Goal: Transaction & Acquisition: Purchase product/service

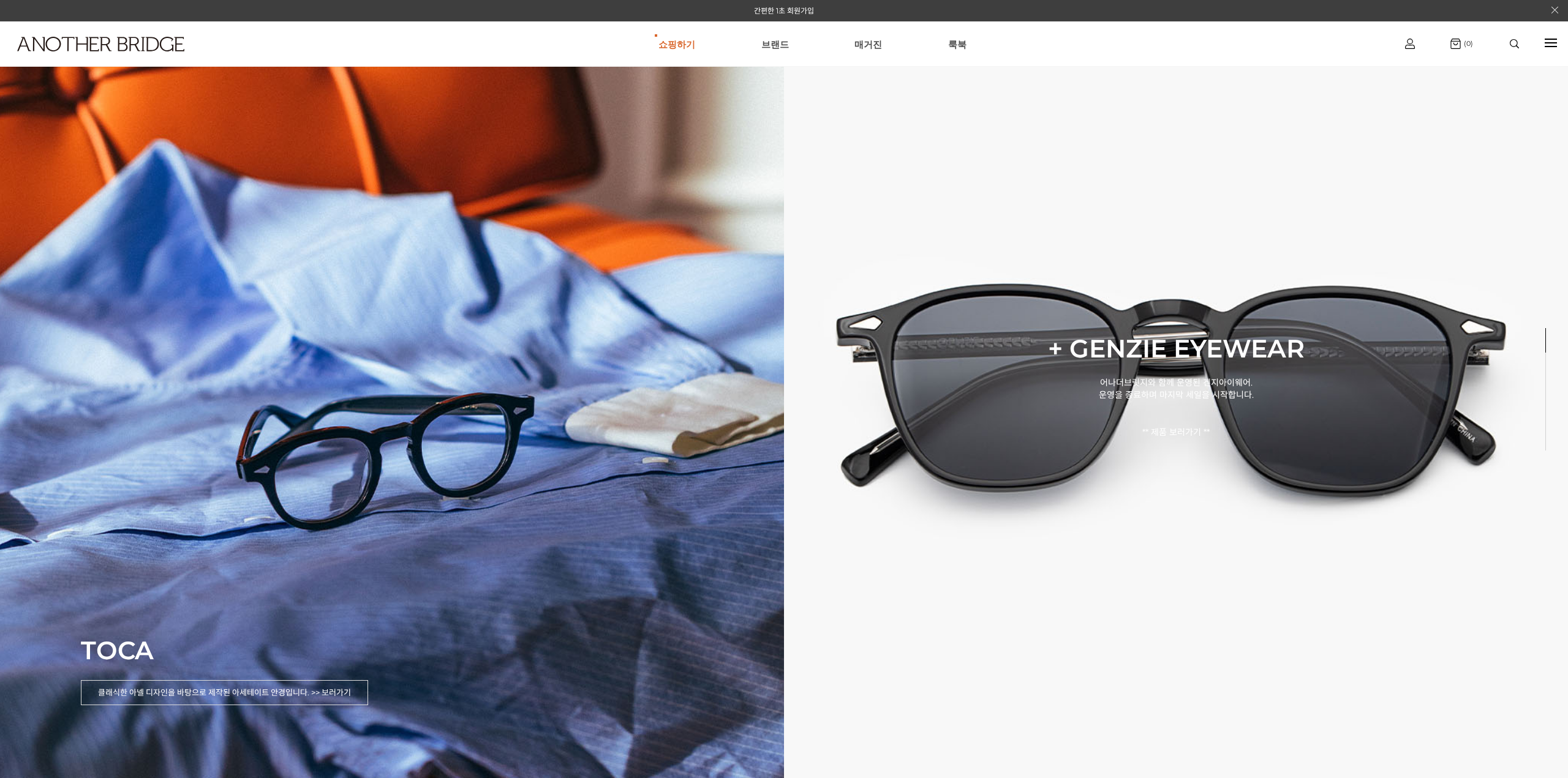
click at [1503, 45] on div at bounding box center [1515, 44] width 52 height 9
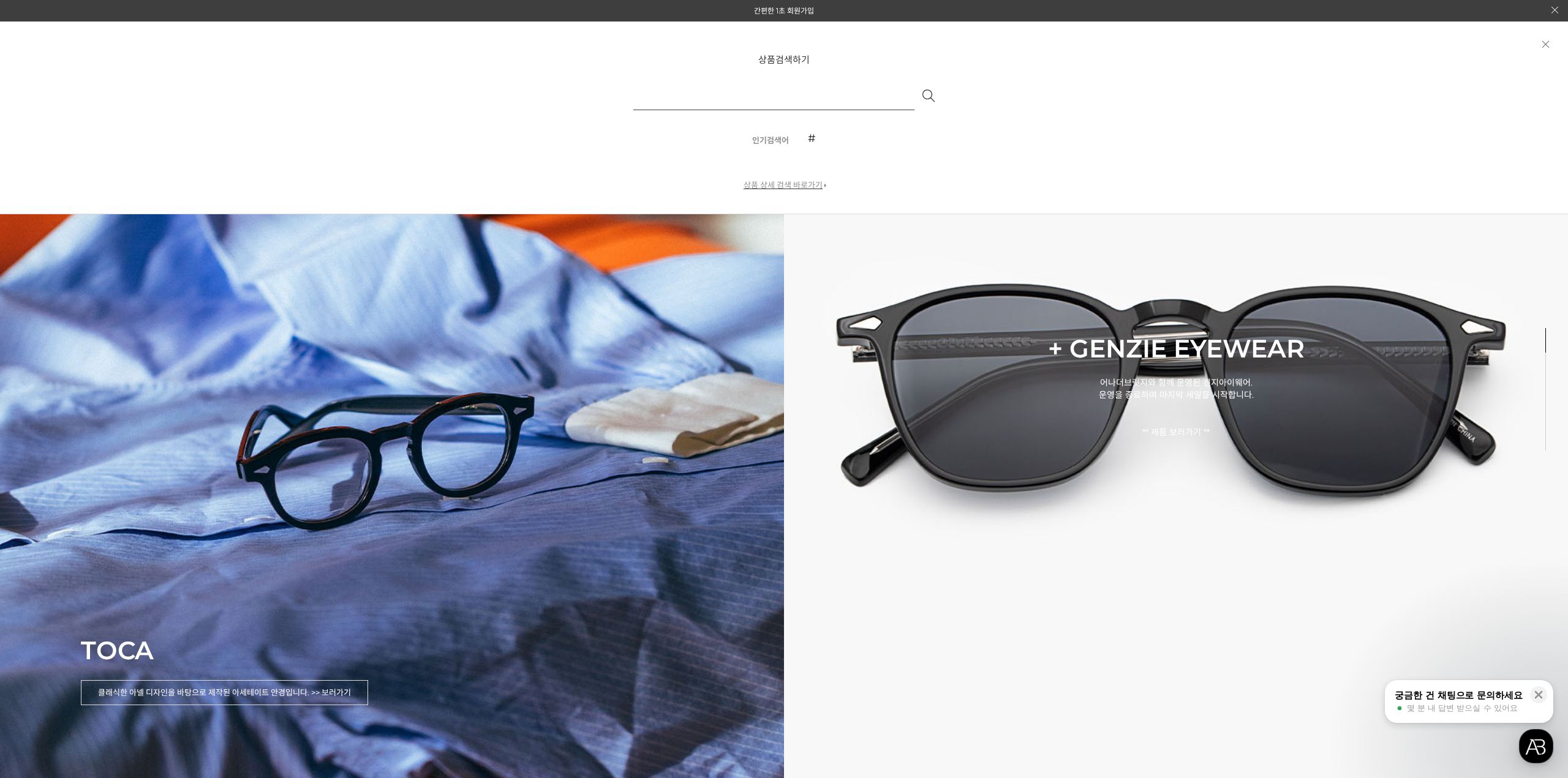
click at [803, 100] on input "text" at bounding box center [774, 95] width 282 height 30
type input "**"
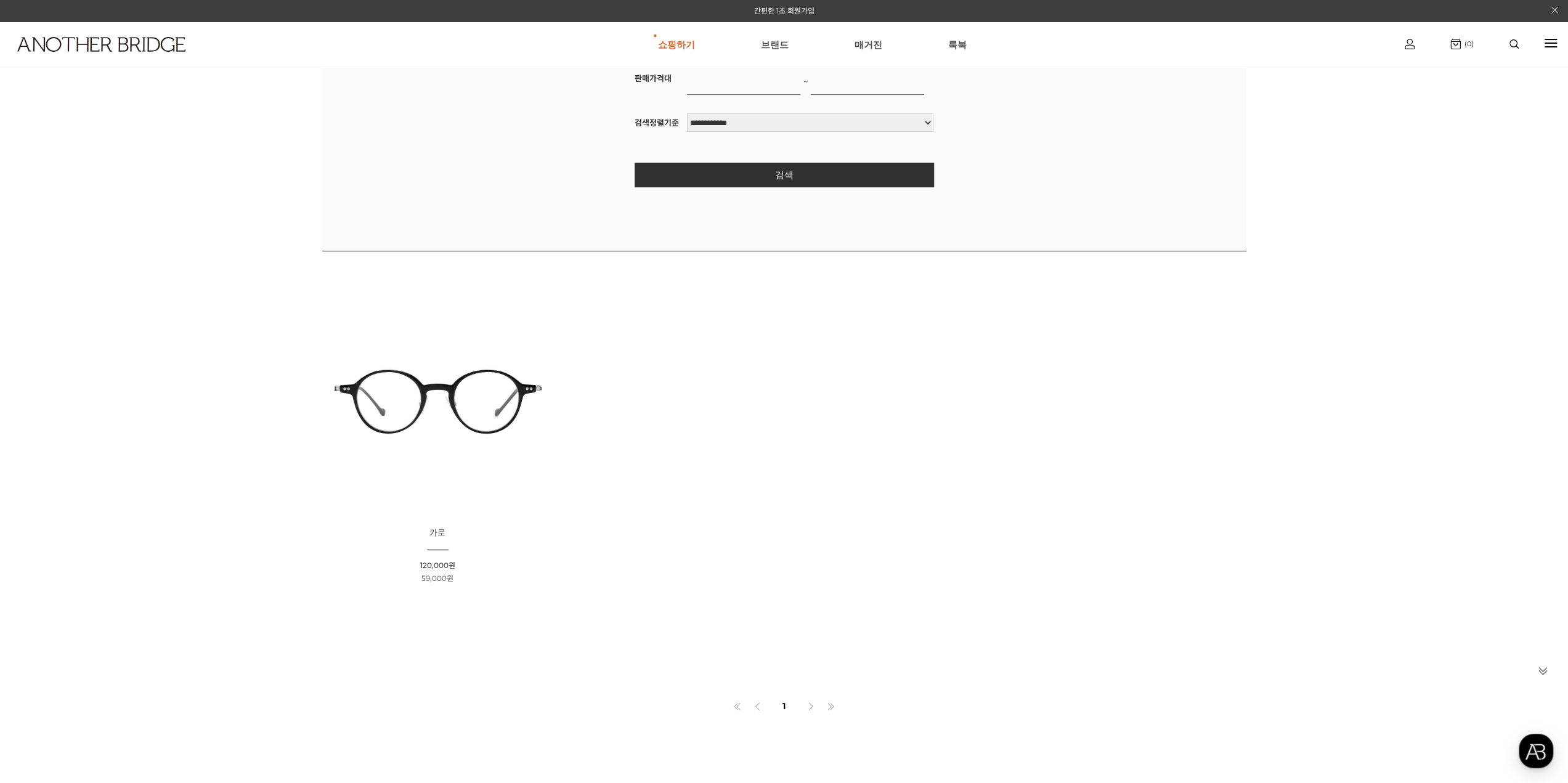
click at [493, 422] on img at bounding box center [438, 400] width 223 height 223
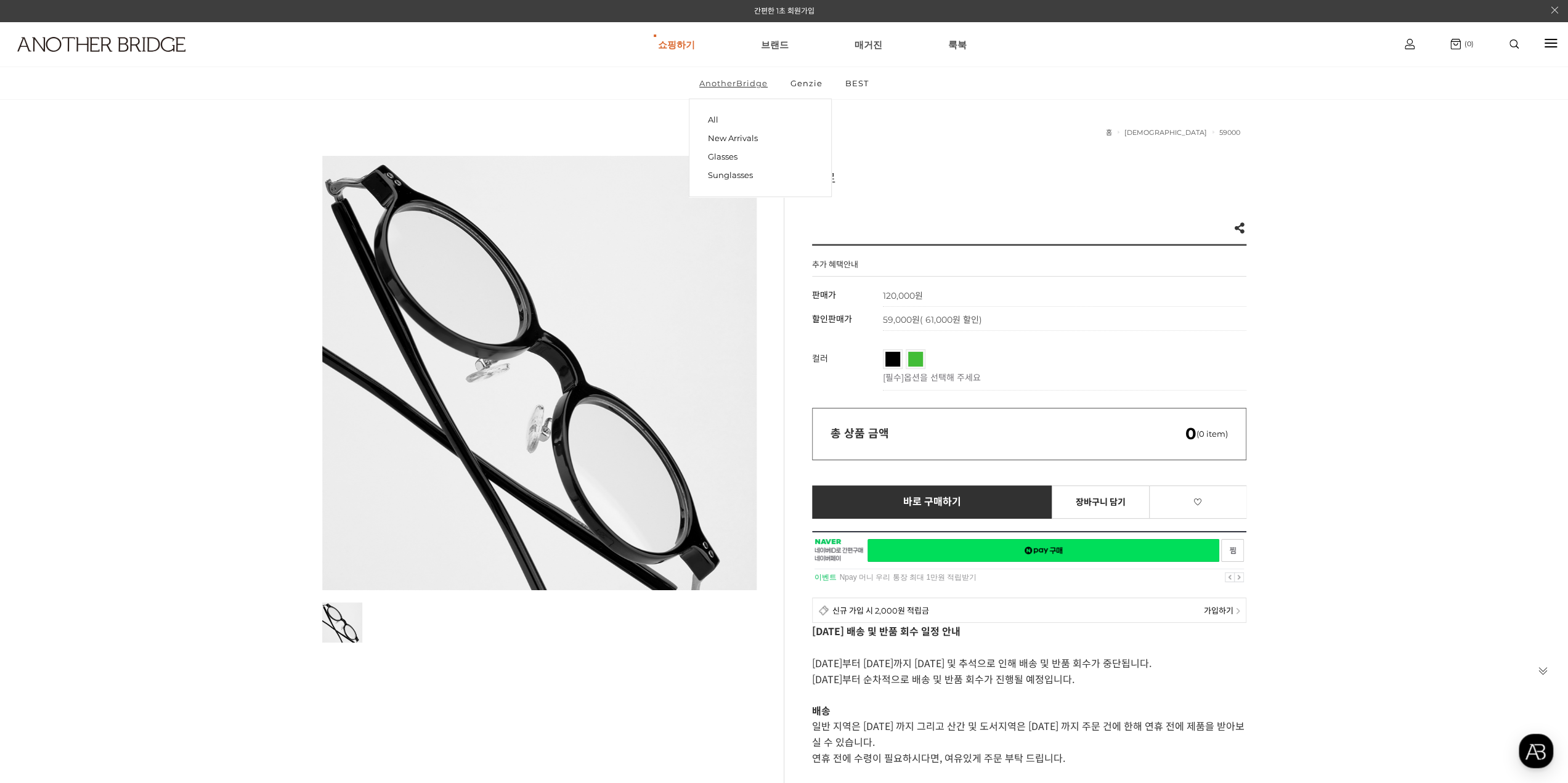
click at [748, 85] on link "AnotherBridge" at bounding box center [733, 82] width 90 height 32
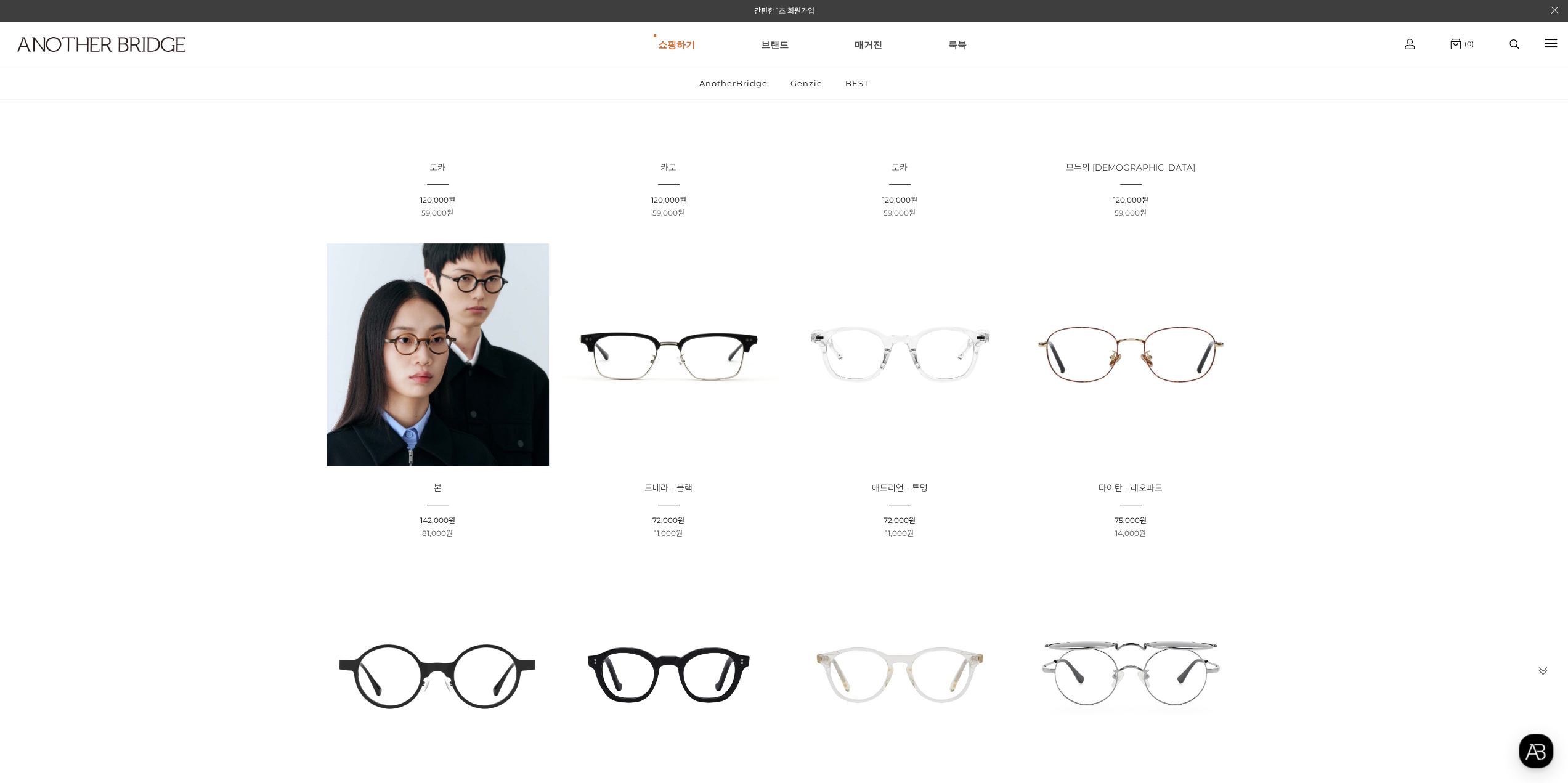
scroll to position [370, 0]
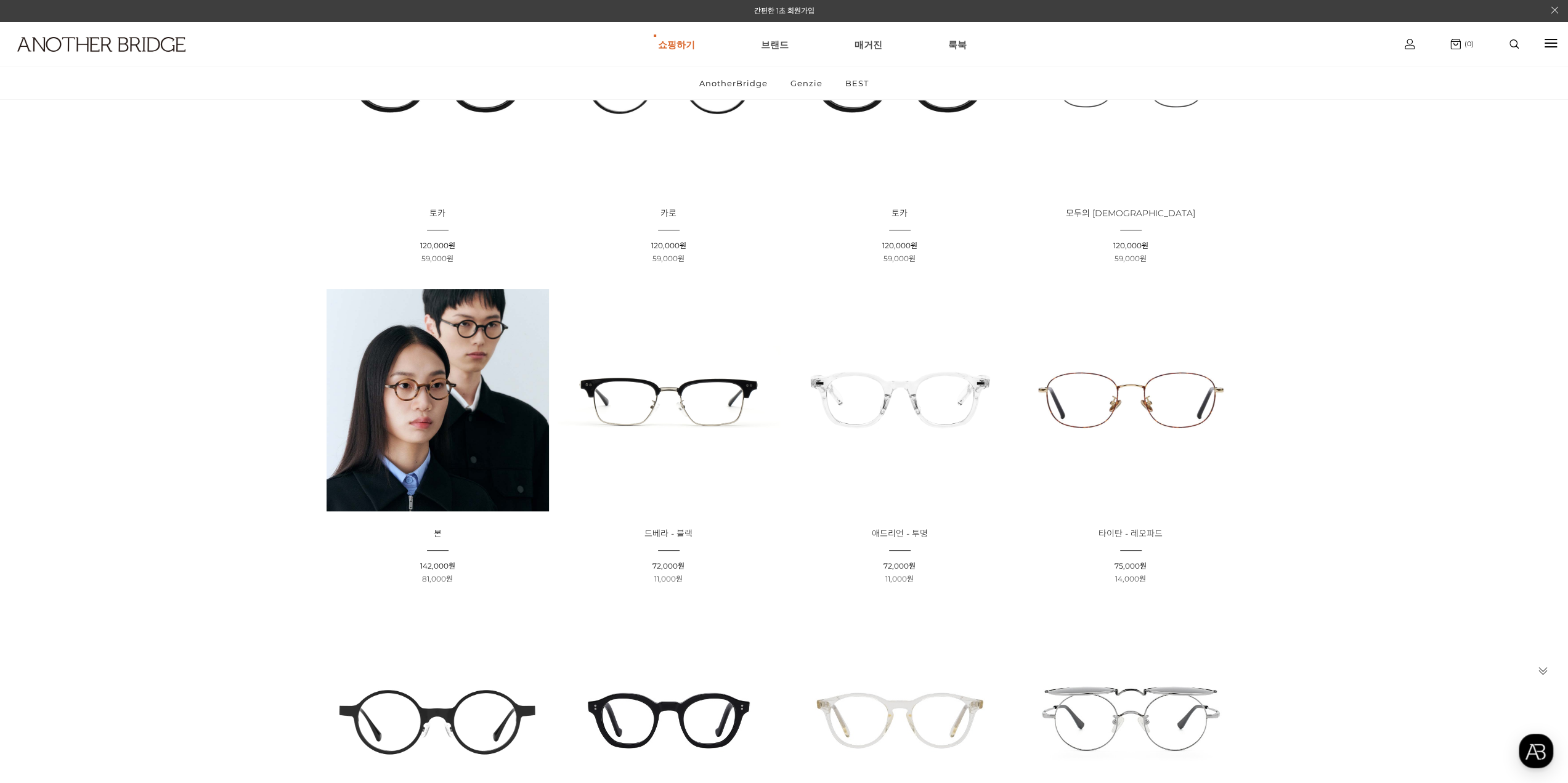
scroll to position [493, 0]
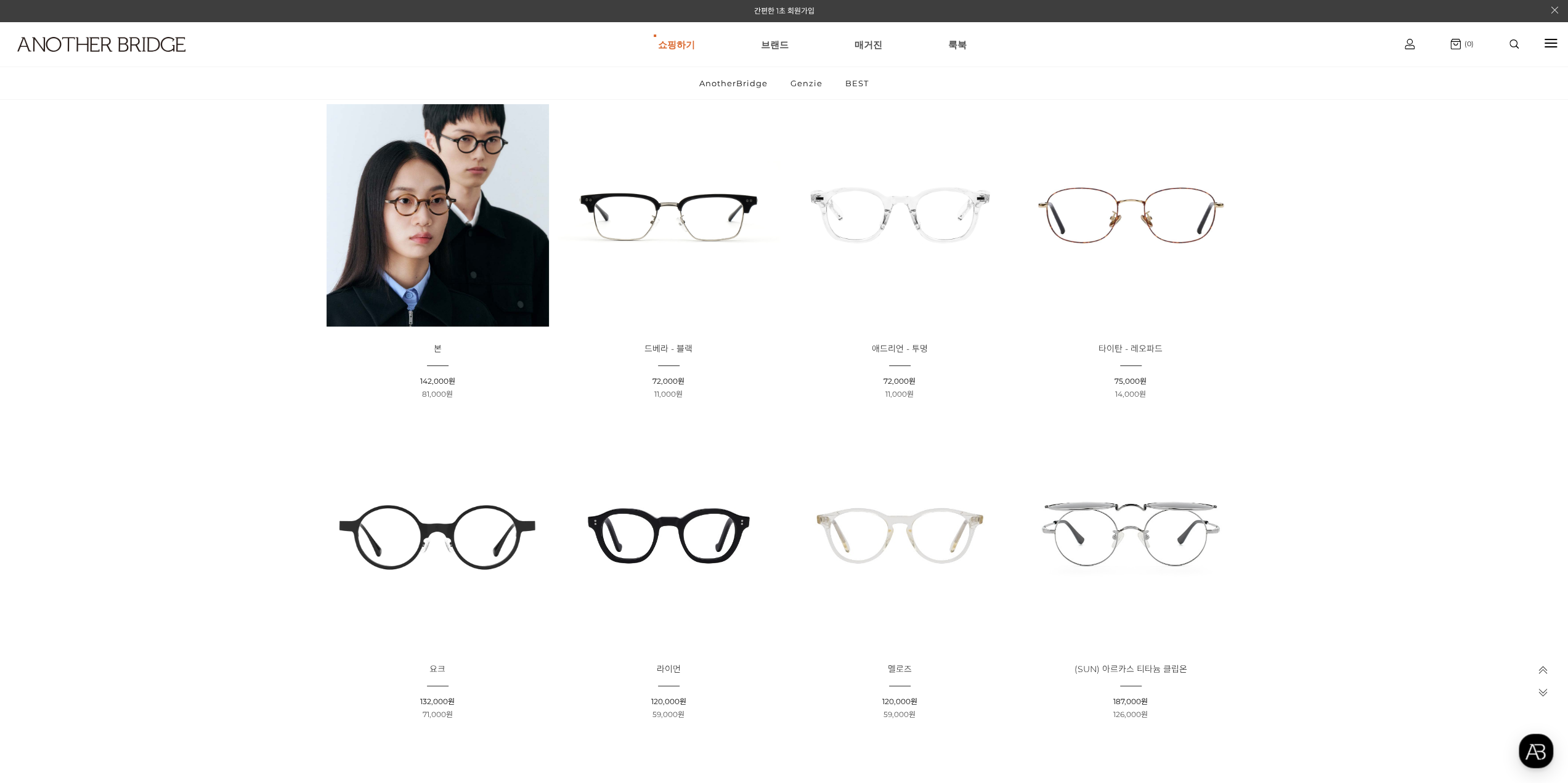
click at [667, 226] on img at bounding box center [669, 215] width 223 height 223
